Goal: Task Accomplishment & Management: Use online tool/utility

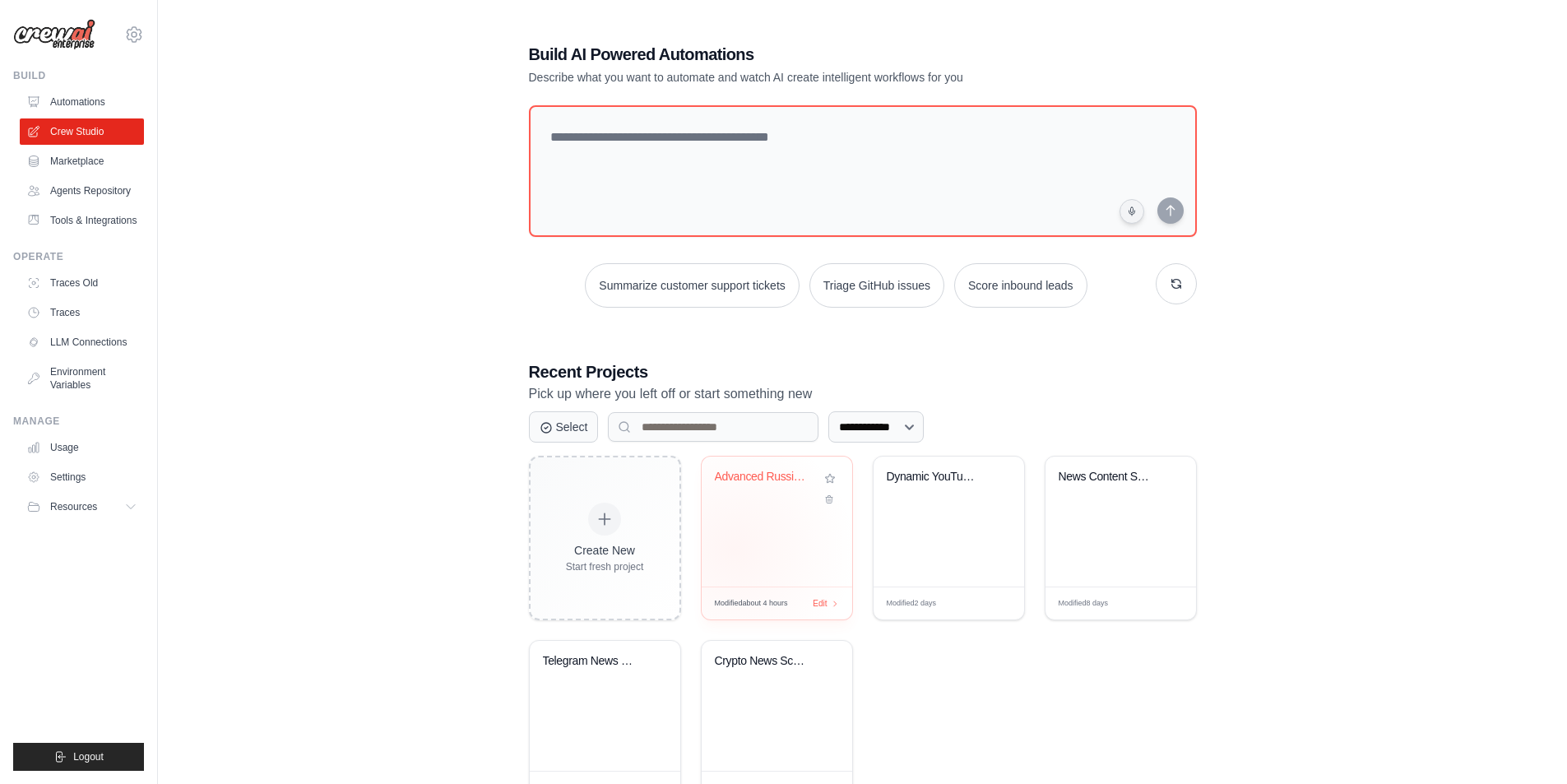
click at [733, 550] on div "Advanced Russian Crypto News Digest..." at bounding box center [778, 520] width 151 height 130
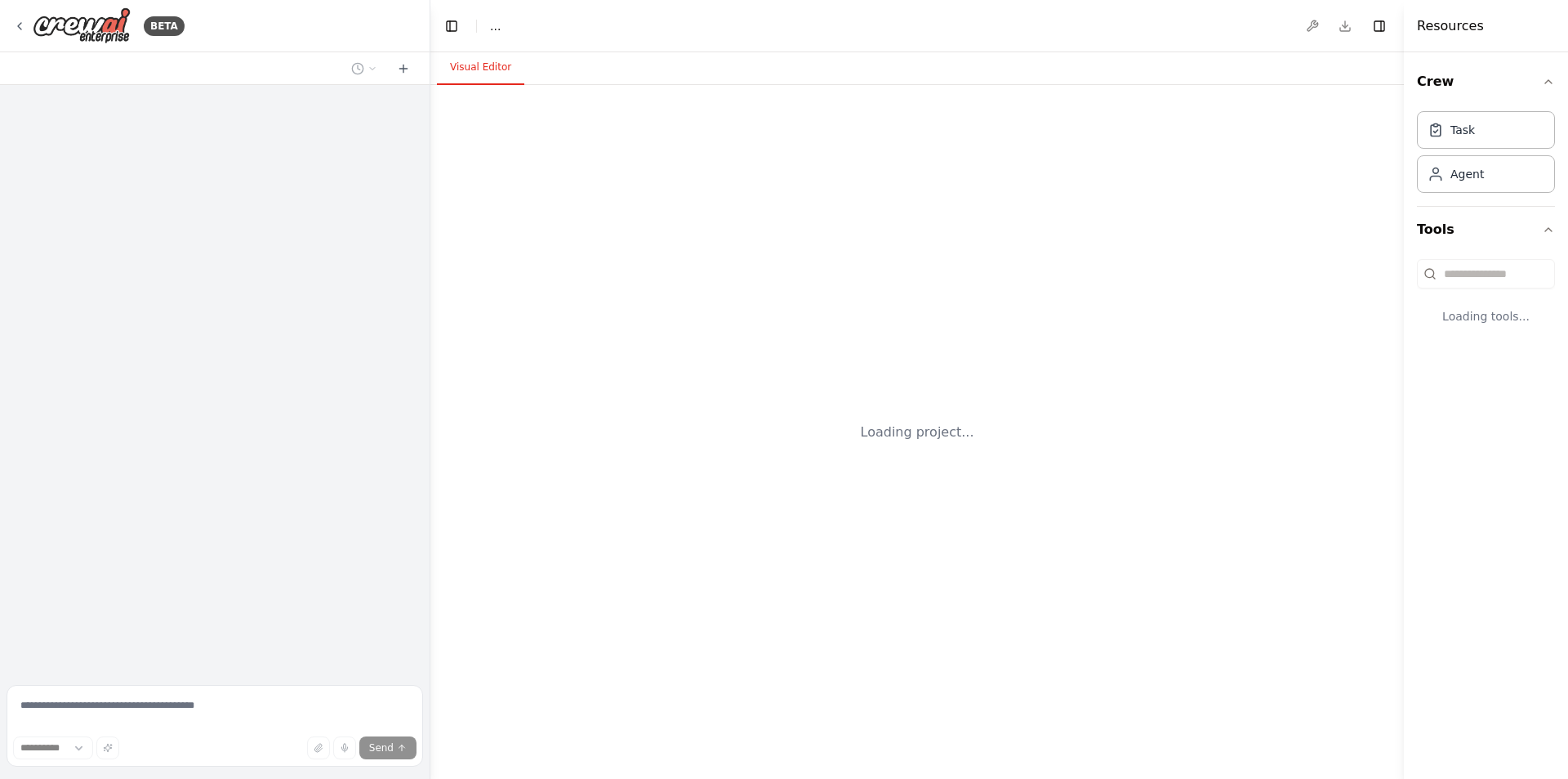
select select "****"
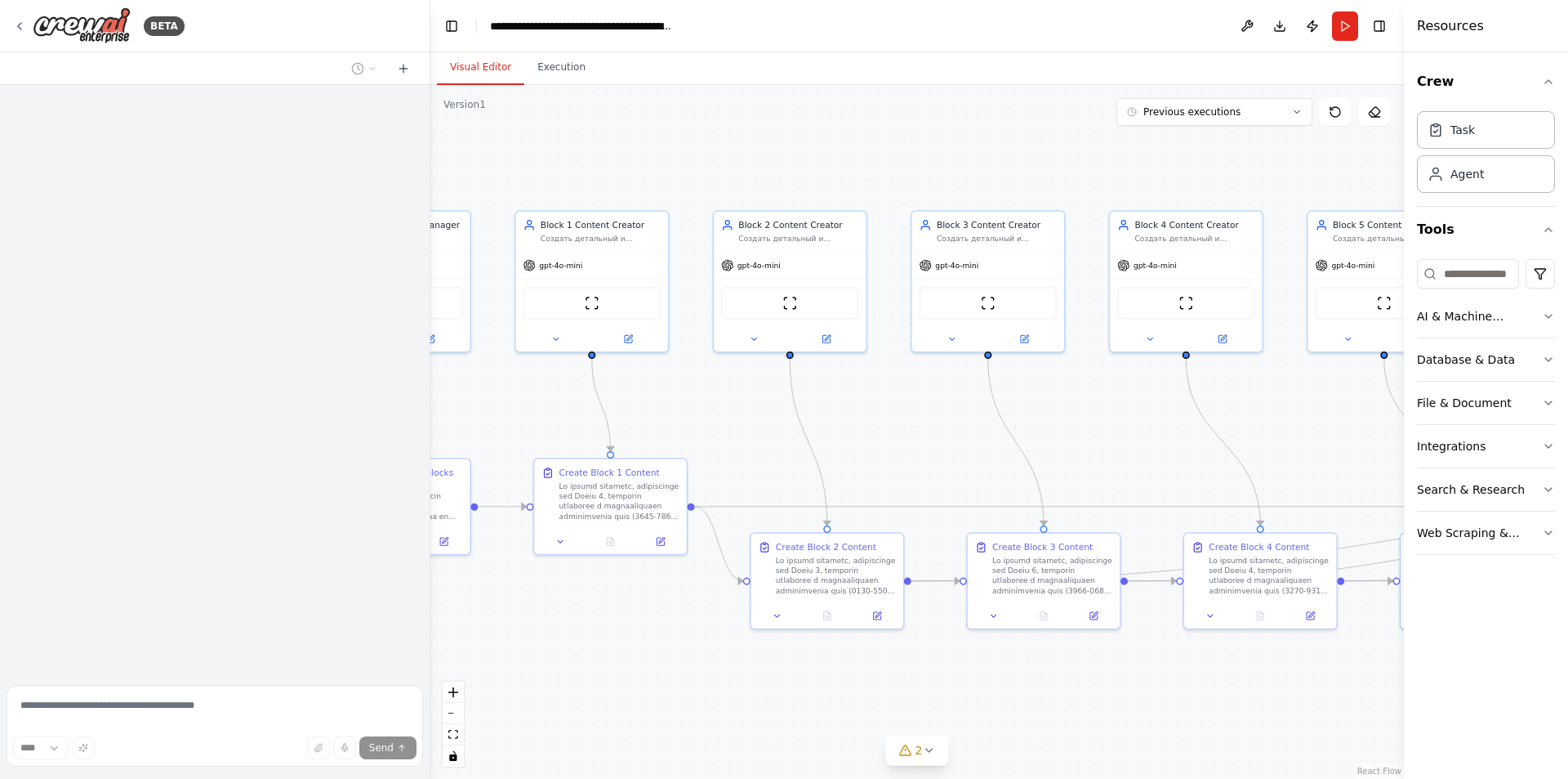
drag, startPoint x: 929, startPoint y: 424, endPoint x: 803, endPoint y: 404, distance: 127.6
click at [803, 404] on div ".deletable-edge-delete-btn { width: 20px; height: 20px; border: 0px solid #ffff…" at bounding box center [917, 432] width 973 height 694
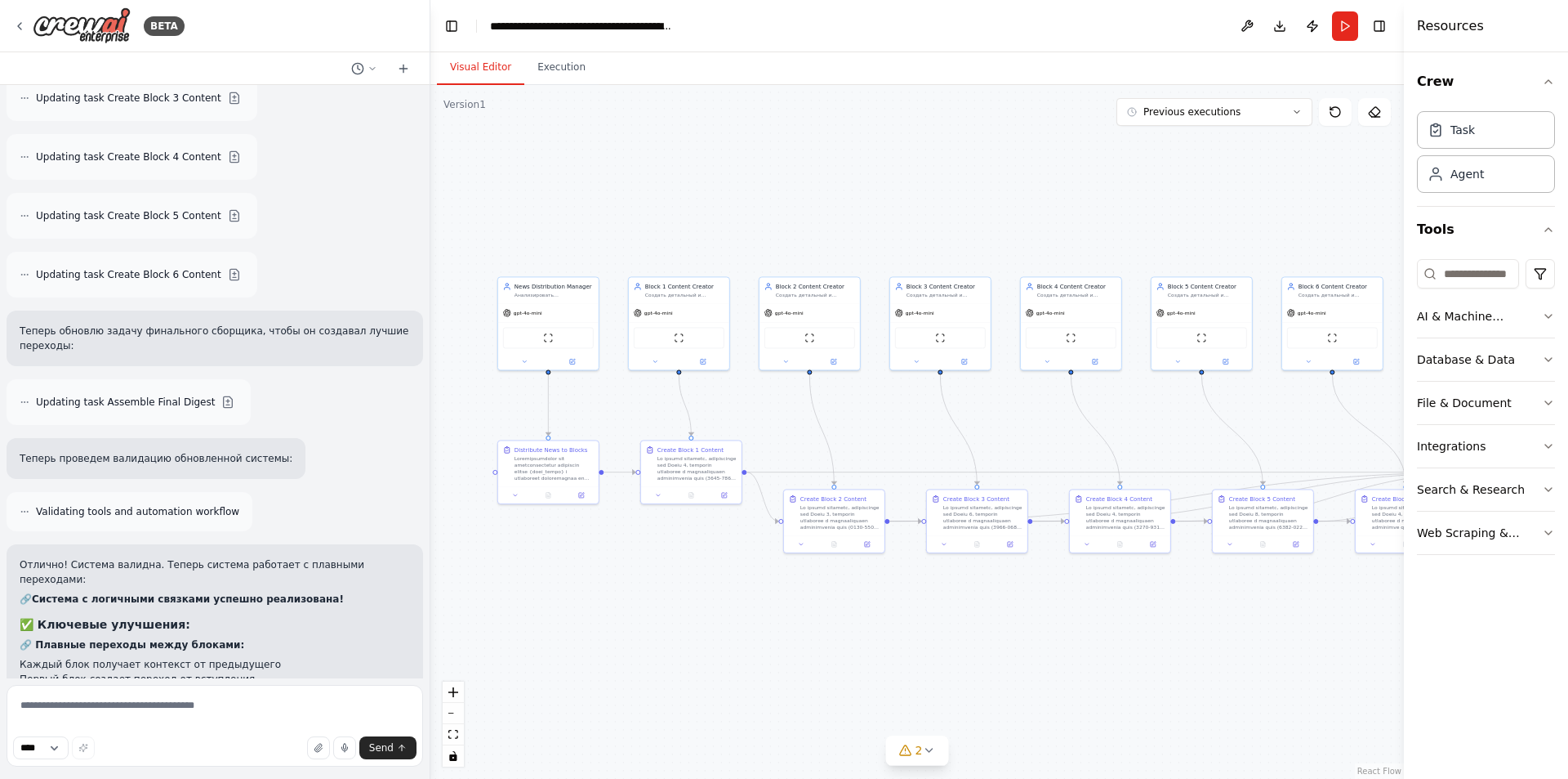
scroll to position [12824, 0]
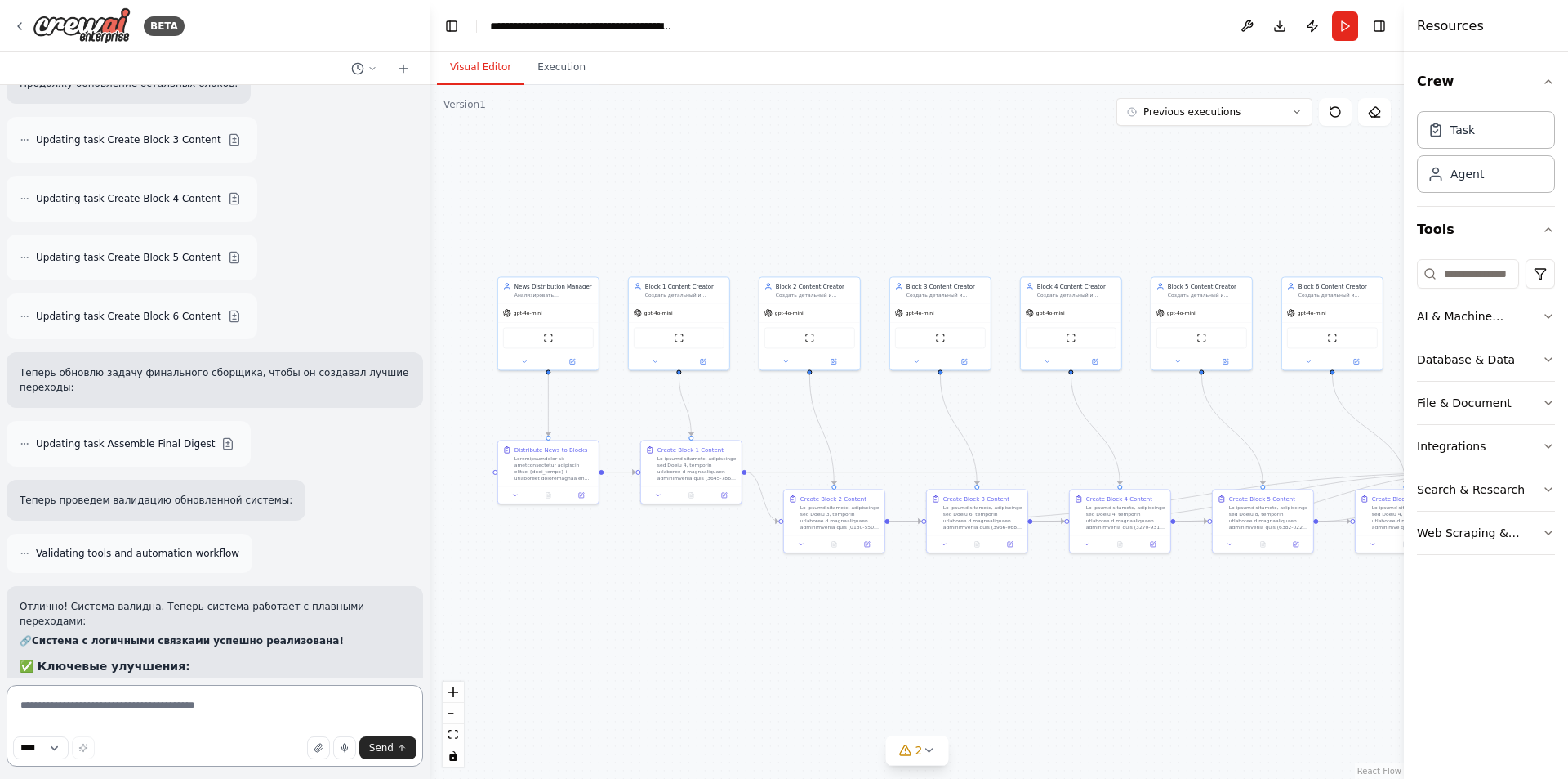
click at [187, 695] on textarea at bounding box center [215, 725] width 417 height 82
type textarea "*"
type textarea "**********"
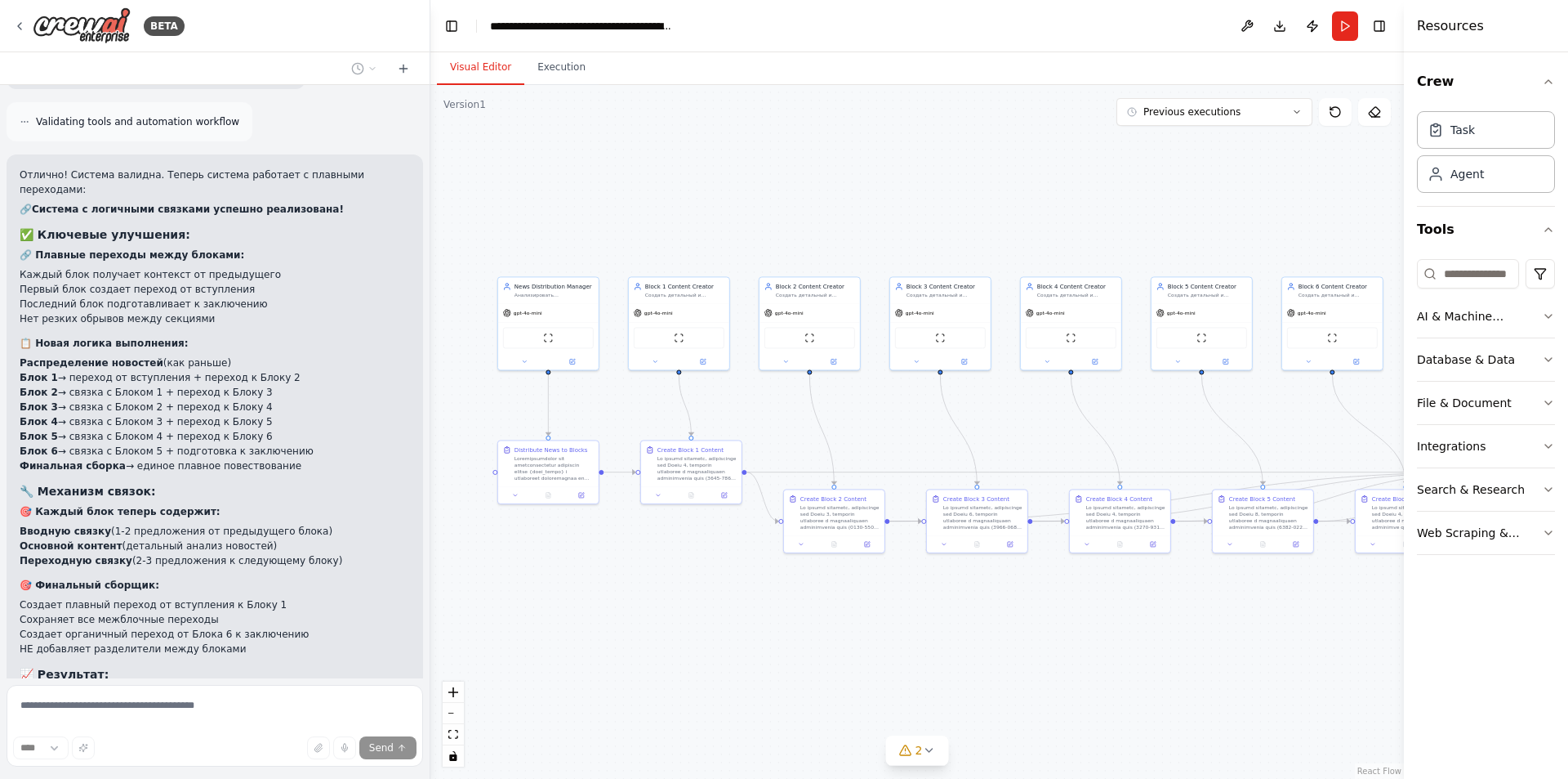
scroll to position [13271, 0]
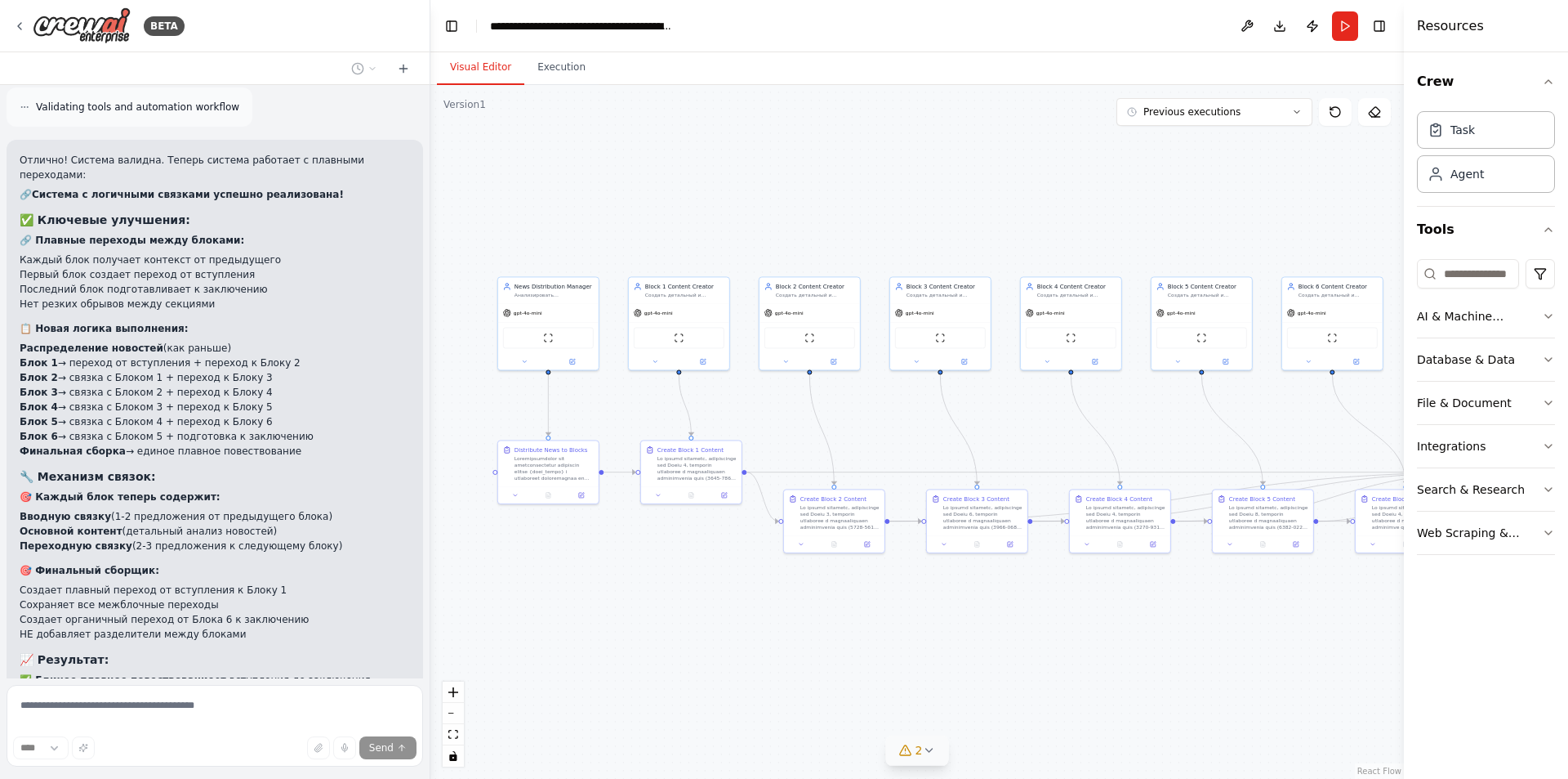
click at [946, 756] on button "2" at bounding box center [917, 750] width 63 height 30
click at [1002, 654] on icon at bounding box center [1008, 654] width 13 height 13
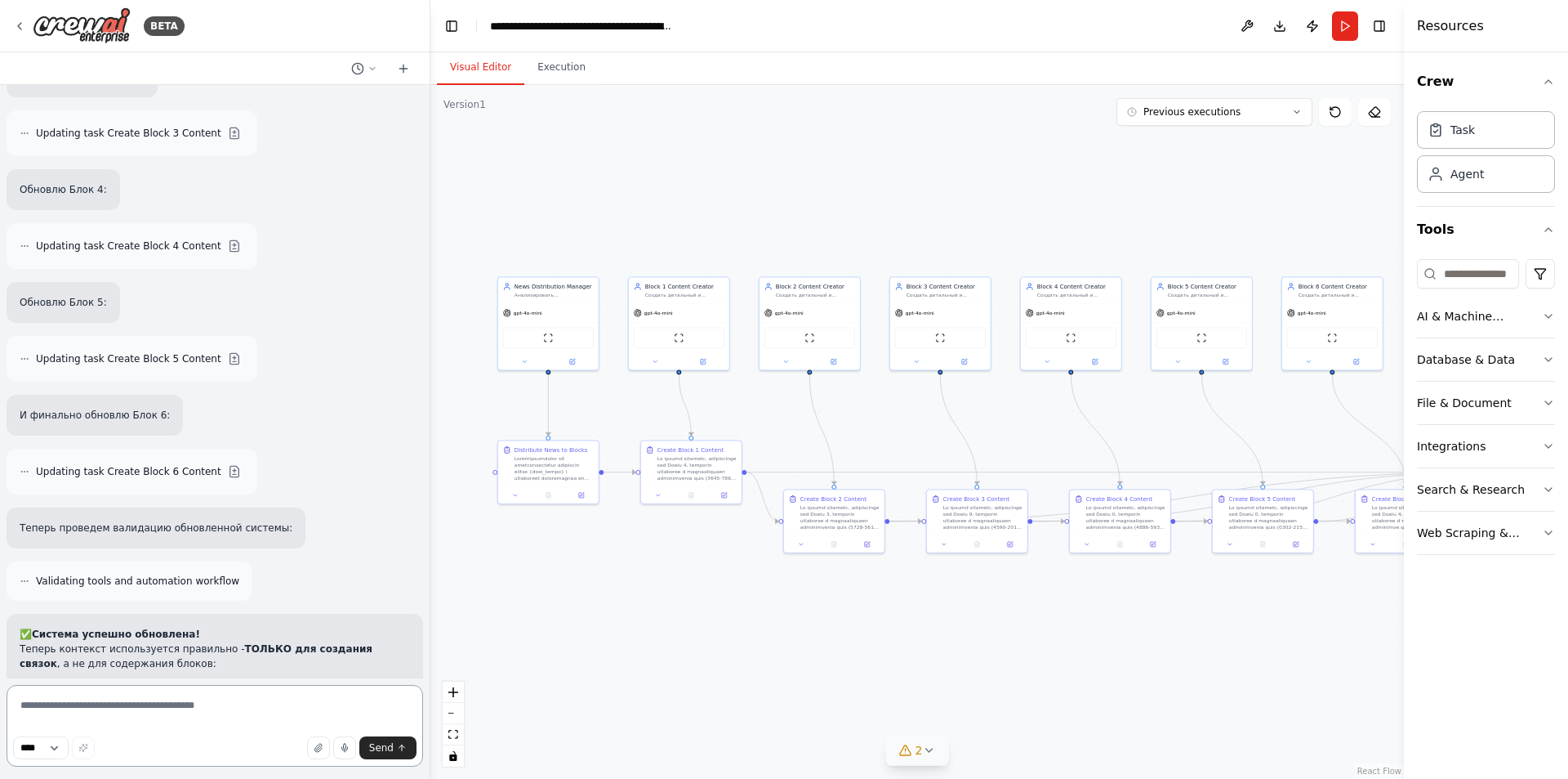
scroll to position [14284, 0]
